Goal: Check status: Verify the current state of an ongoing process or item

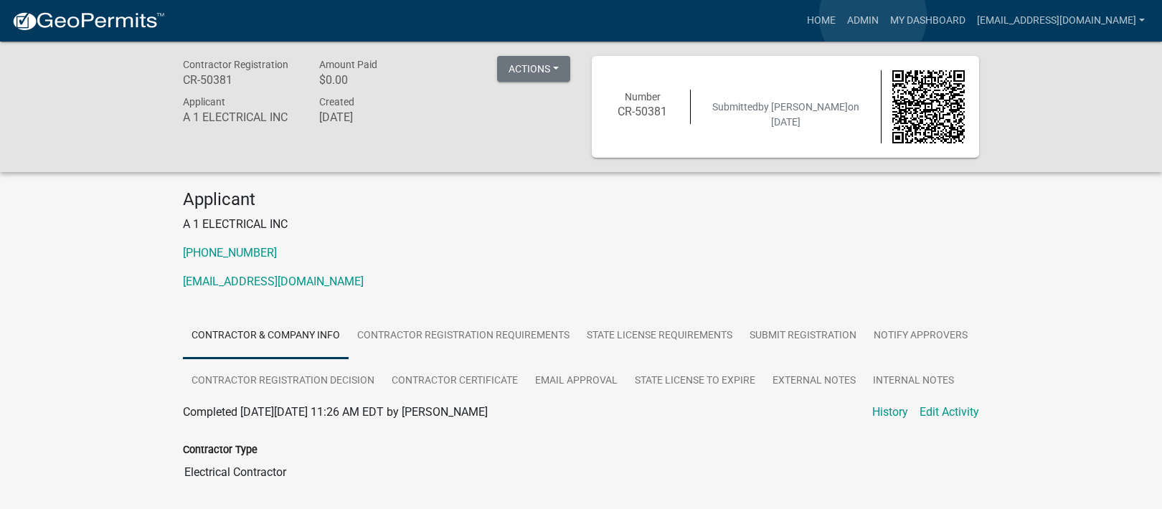
click at [873, 17] on link "Admin" at bounding box center [863, 20] width 43 height 27
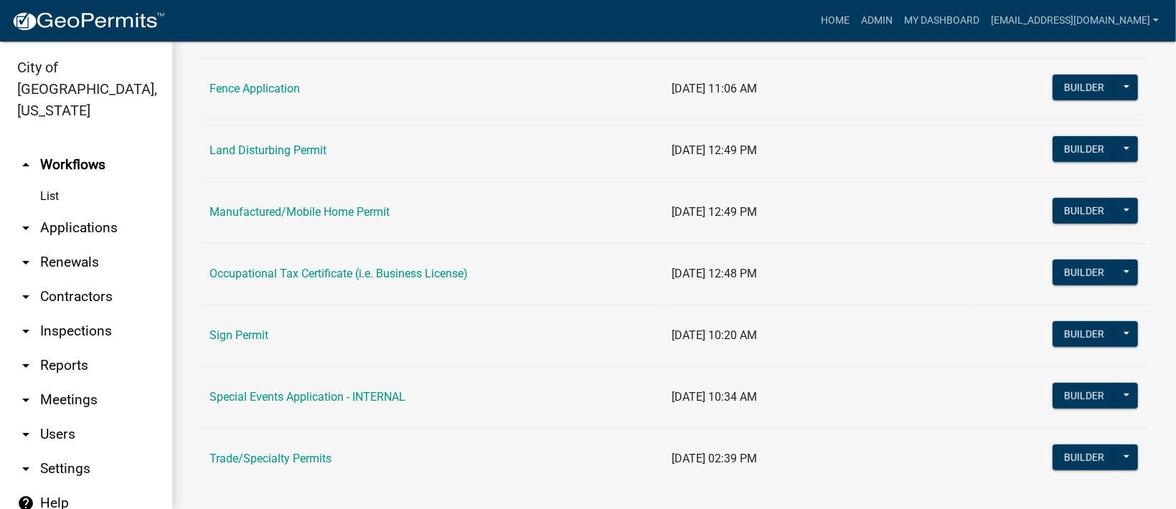
scroll to position [887, 0]
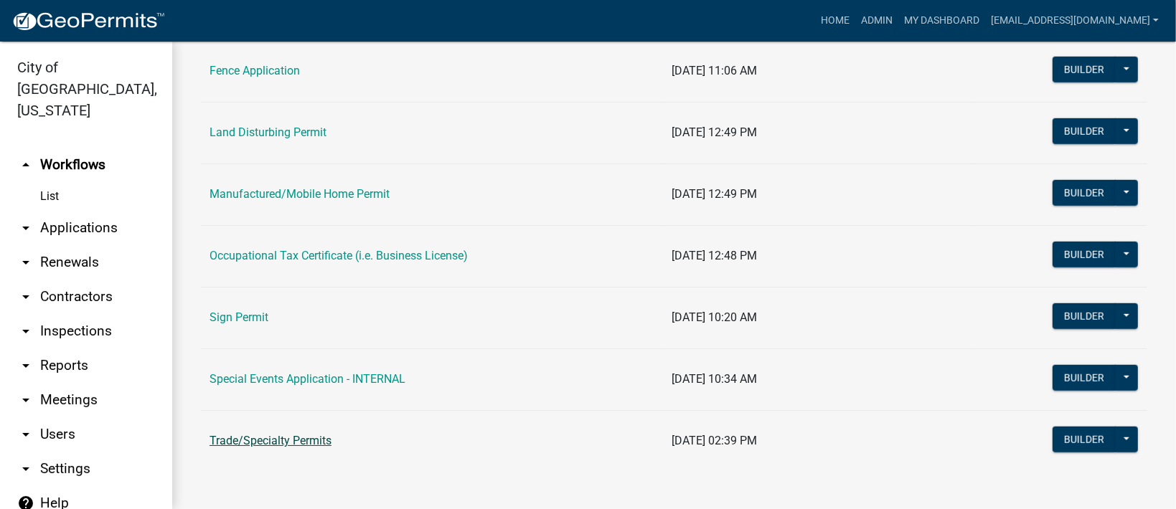
click at [245, 436] on link "Trade/Specialty Permits" at bounding box center [270, 441] width 122 height 14
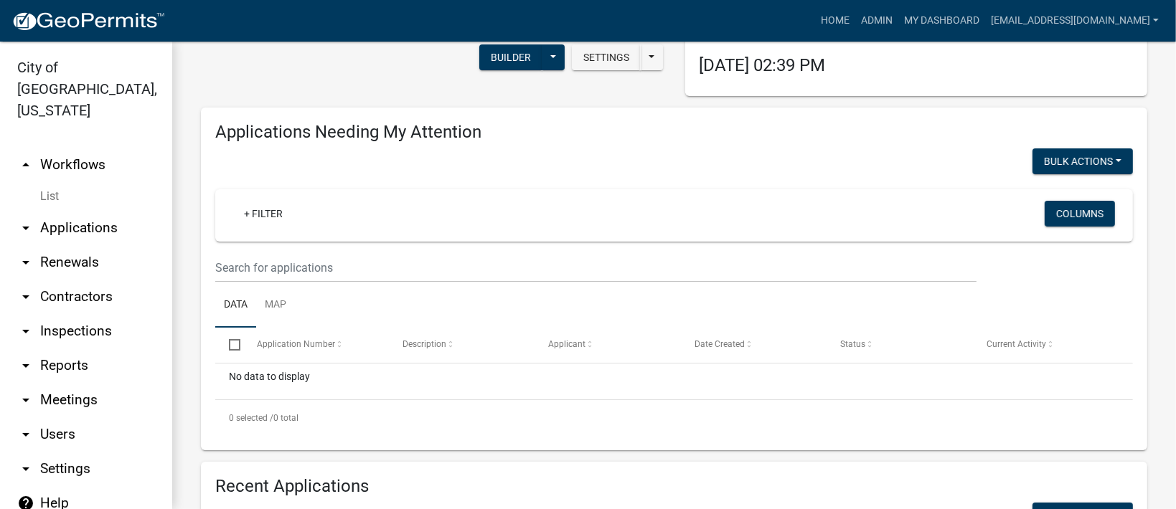
scroll to position [526, 0]
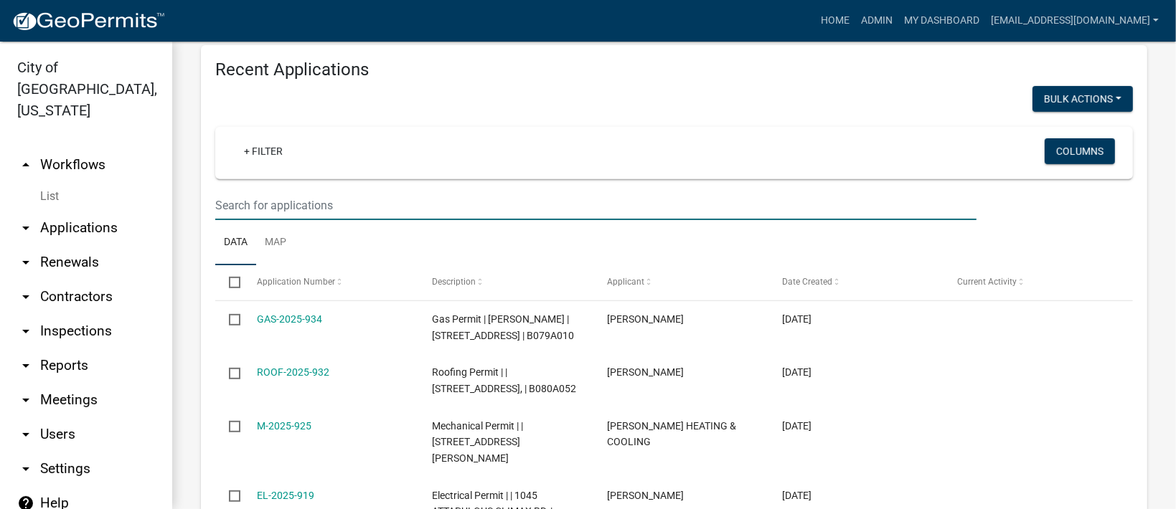
click at [342, 208] on input "text" at bounding box center [595, 205] width 761 height 29
paste input "EL-2025-700"
type input "EL-2025-700"
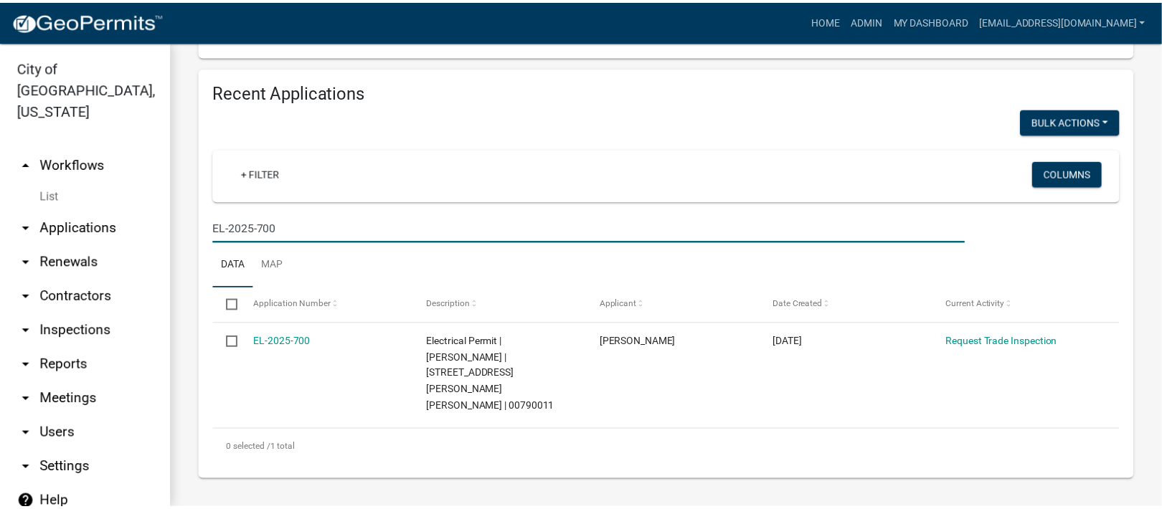
scroll to position [471, 0]
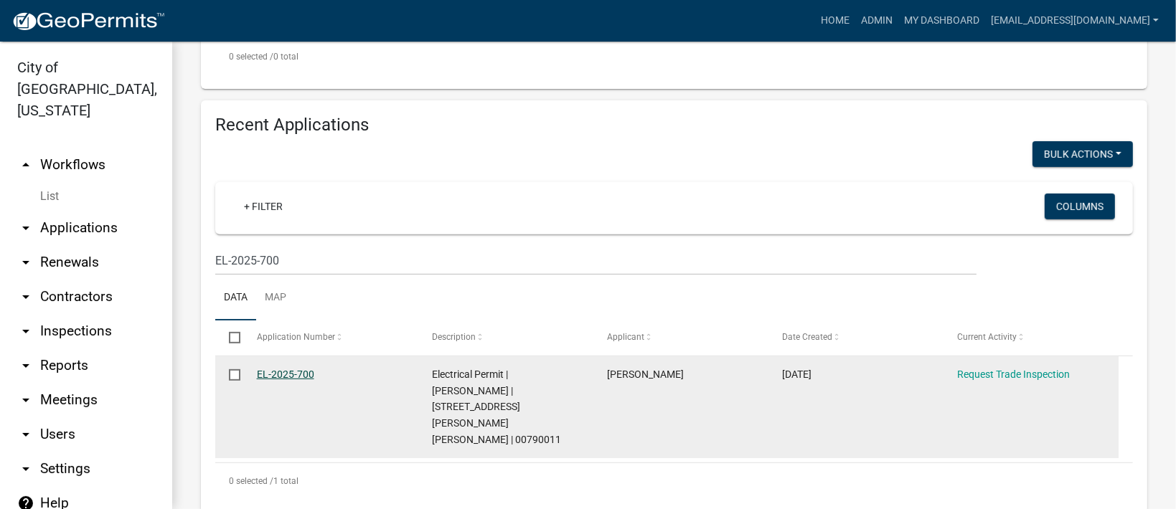
click at [283, 370] on link "EL-2025-700" at bounding box center [285, 374] width 57 height 11
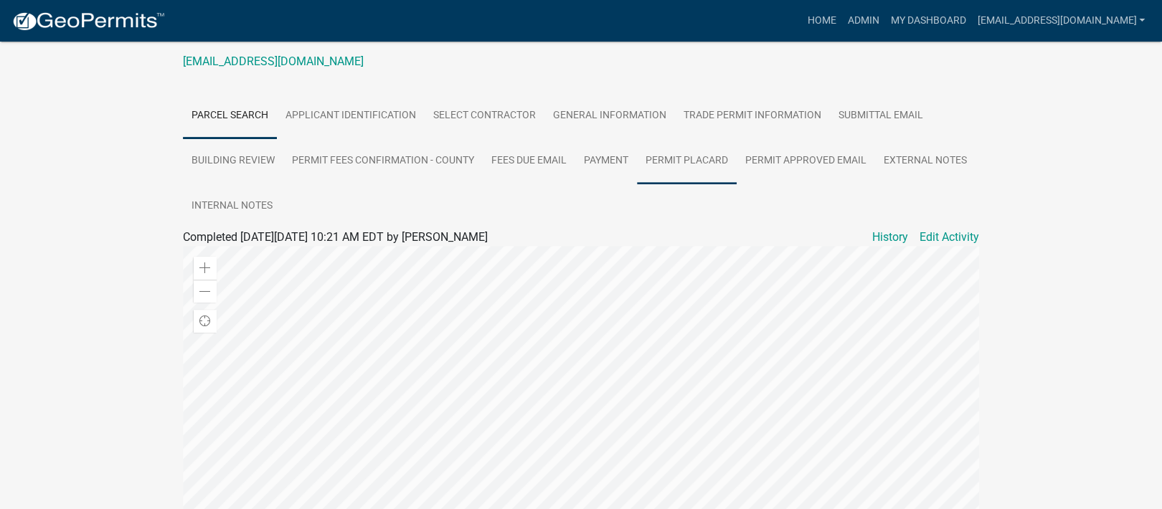
scroll to position [28, 0]
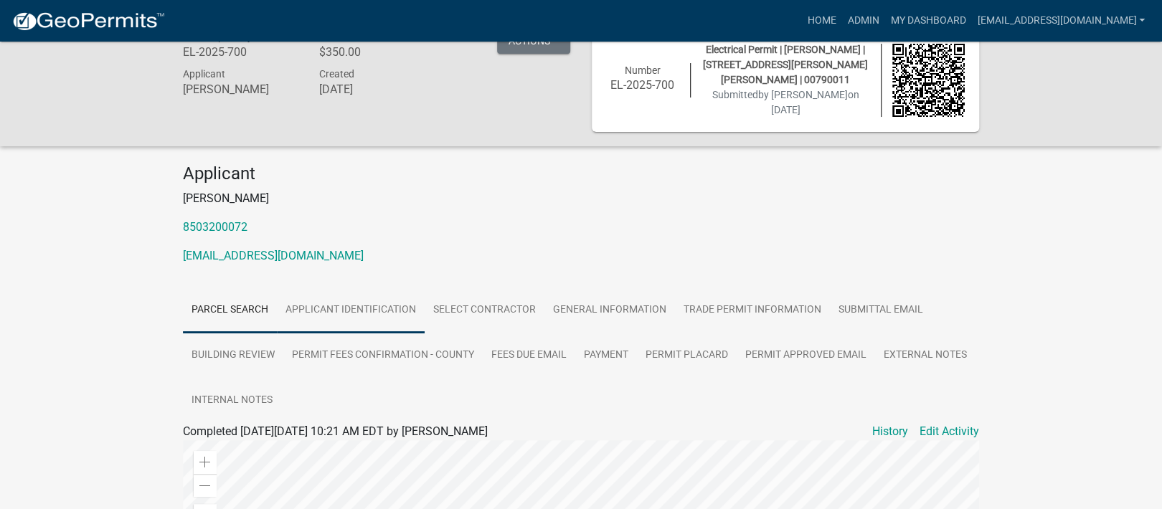
click at [357, 306] on link "Applicant Identification" at bounding box center [351, 311] width 148 height 46
click at [634, 298] on link "General Information" at bounding box center [610, 311] width 131 height 46
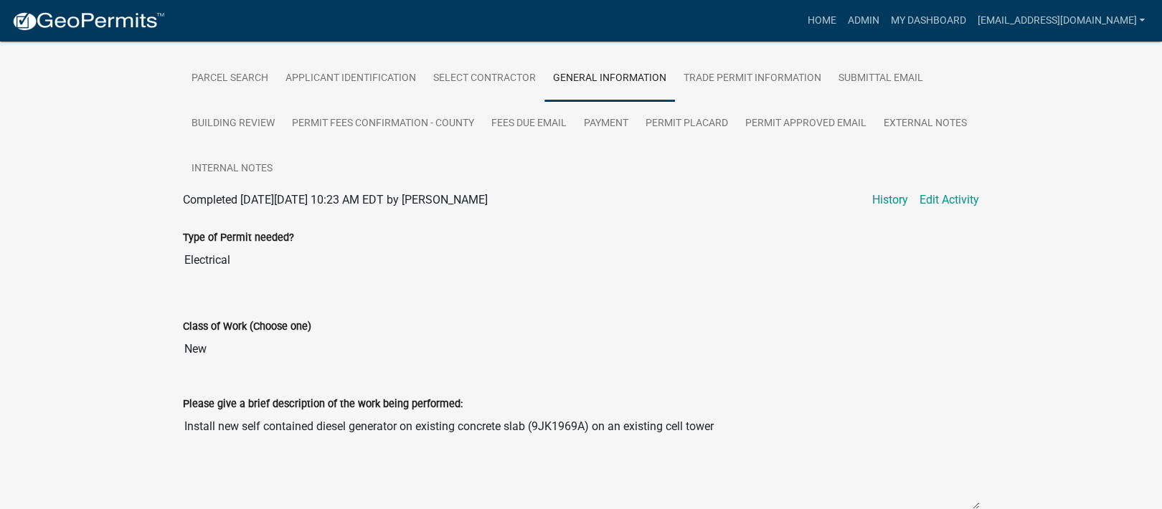
scroll to position [0, 0]
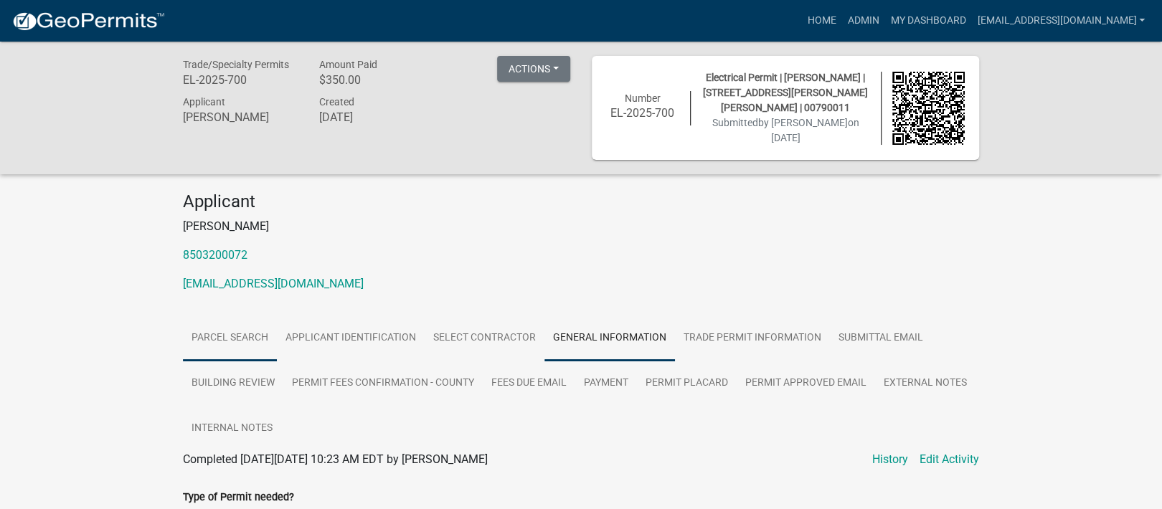
click at [212, 334] on link "Parcel search" at bounding box center [230, 339] width 94 height 46
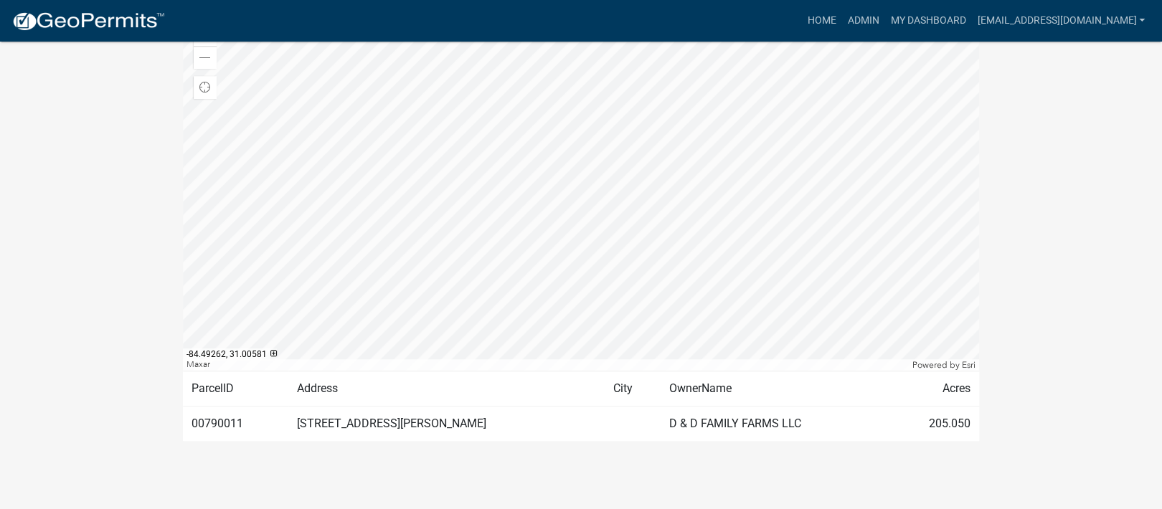
scroll to position [458, 0]
